Goal: Ask a question

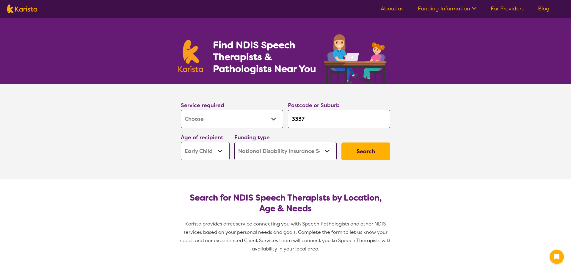
select select "[MEDICAL_DATA]"
select select "EC"
select select "NDIS"
select select "[MEDICAL_DATA]"
select select "EC"
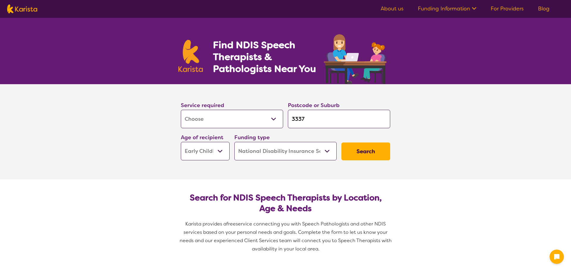
select select "NDIS"
click at [222, 148] on select "Early Childhood - 0 to 9 Child - 10 to 11 Adolescent - 12 to 17 Adult - 18 to 6…" at bounding box center [205, 151] width 49 height 18
click at [555, 254] on icon "Channel Menu" at bounding box center [554, 254] width 7 height 7
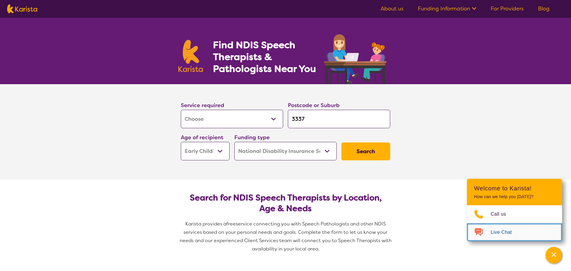
click at [525, 232] on link "Live Chat" at bounding box center [514, 232] width 95 height 18
